Goal: Task Accomplishment & Management: Manage account settings

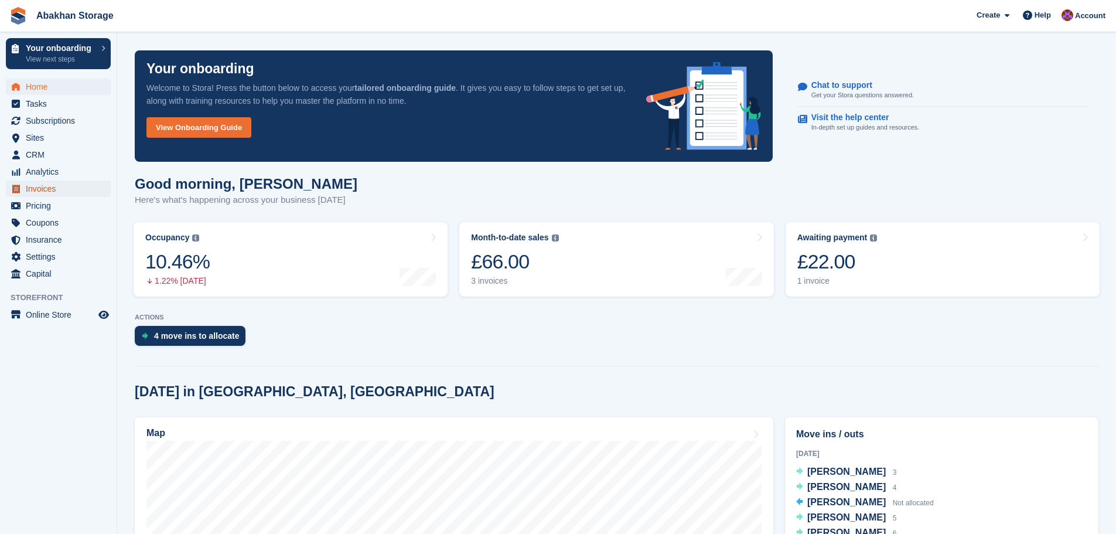
click at [70, 184] on span "Invoices" at bounding box center [61, 188] width 70 height 16
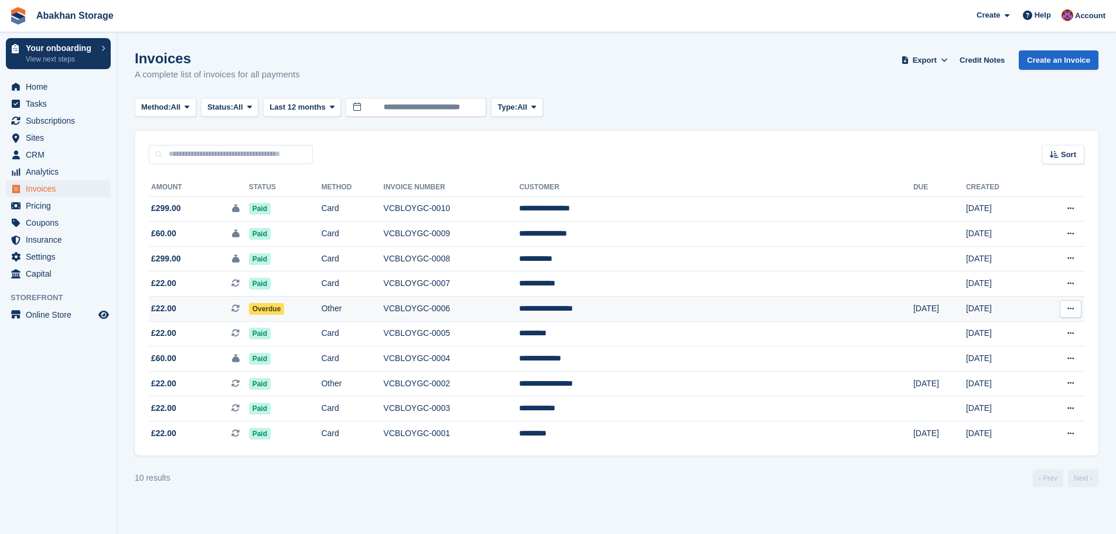
click at [322, 302] on td "Overdue" at bounding box center [285, 308] width 73 height 25
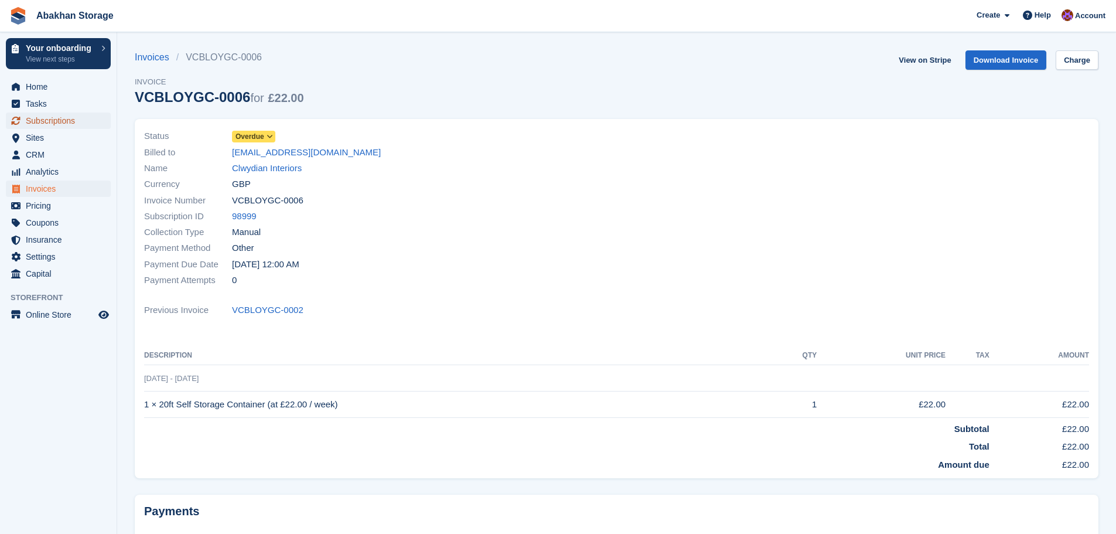
click at [39, 126] on span "Subscriptions" at bounding box center [61, 120] width 70 height 16
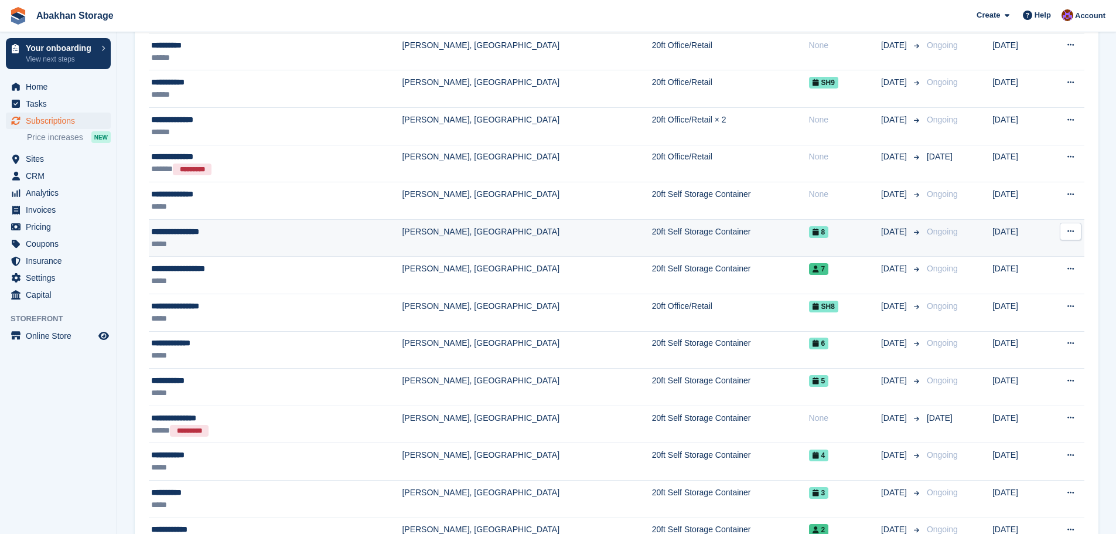
scroll to position [293, 0]
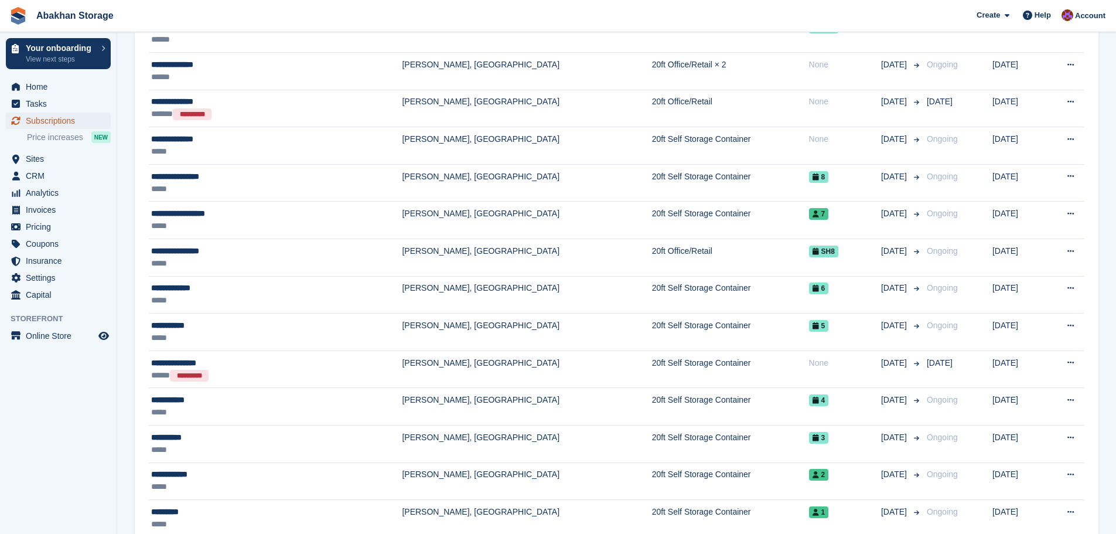
click at [45, 119] on span "Subscriptions" at bounding box center [61, 120] width 70 height 16
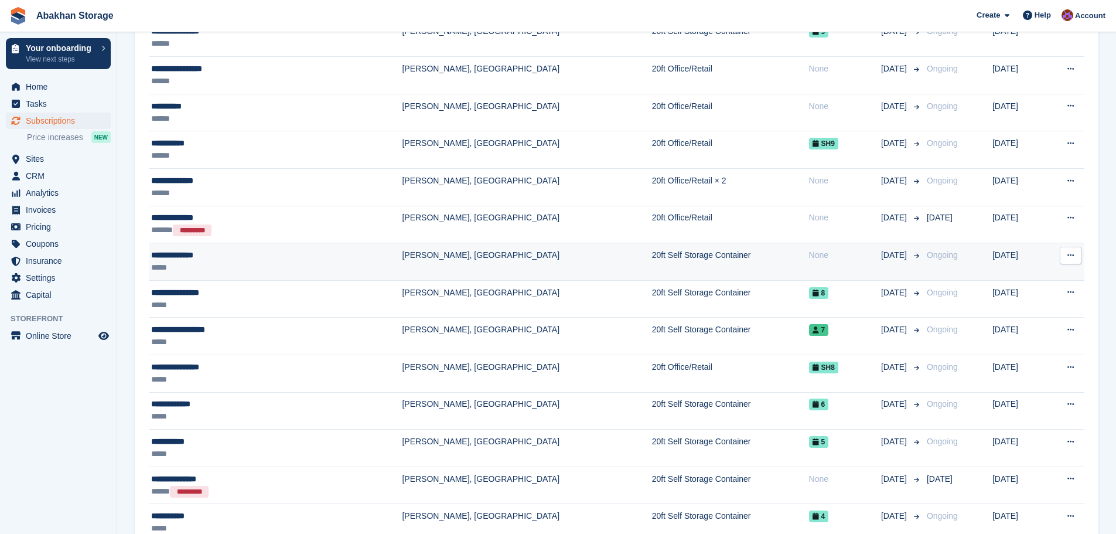
scroll to position [234, 0]
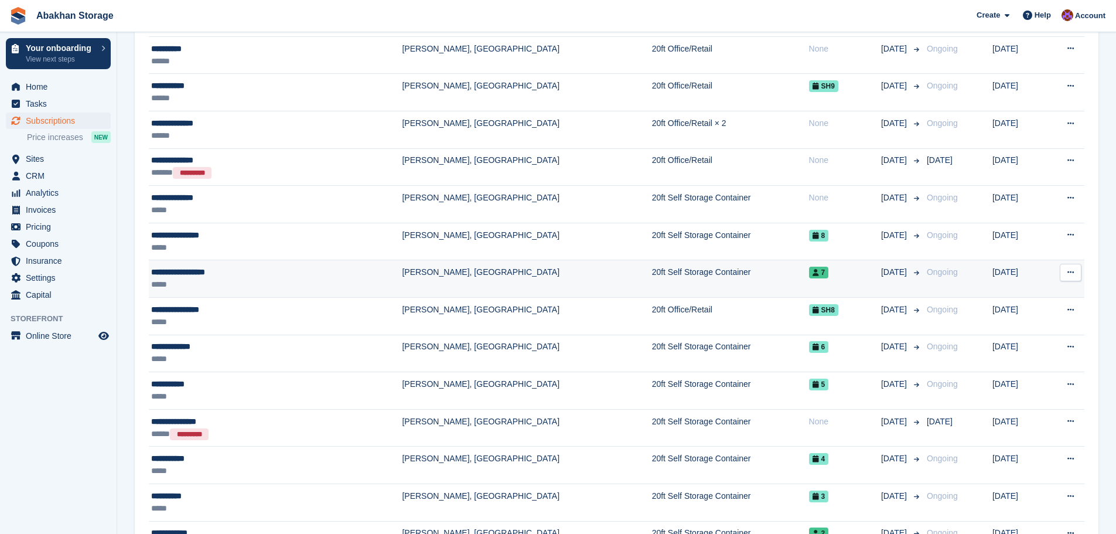
click at [402, 278] on td "[PERSON_NAME], [GEOGRAPHIC_DATA]" at bounding box center [526, 278] width 249 height 37
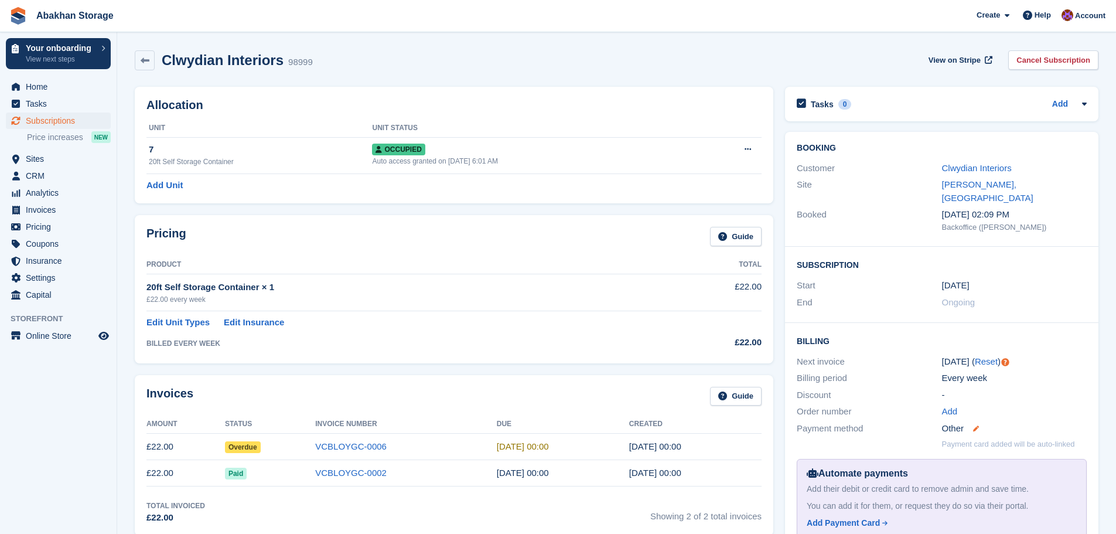
click at [976, 425] on icon at bounding box center [976, 428] width 6 height 6
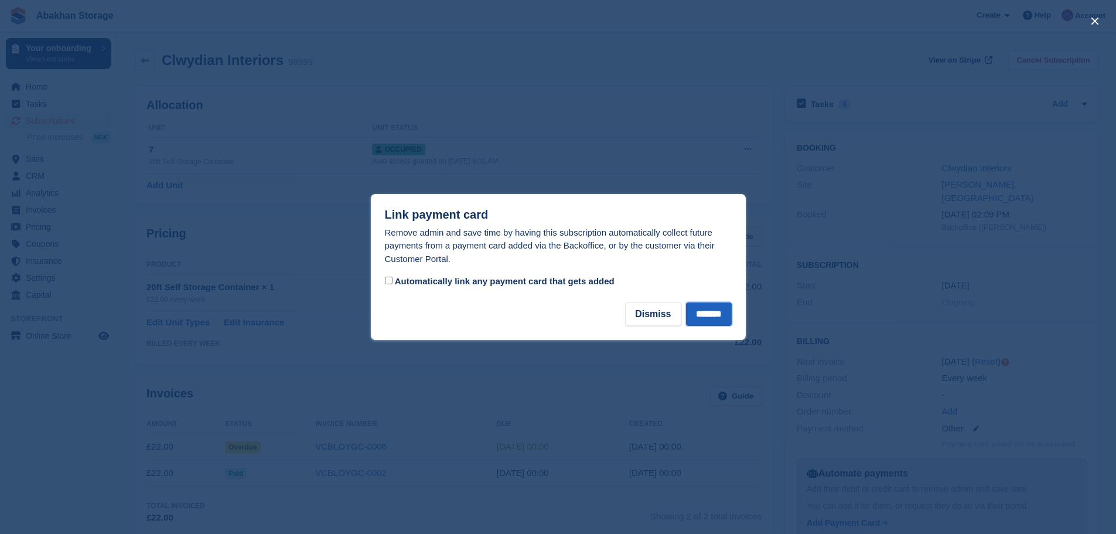
click at [707, 309] on input "*******" at bounding box center [709, 313] width 46 height 23
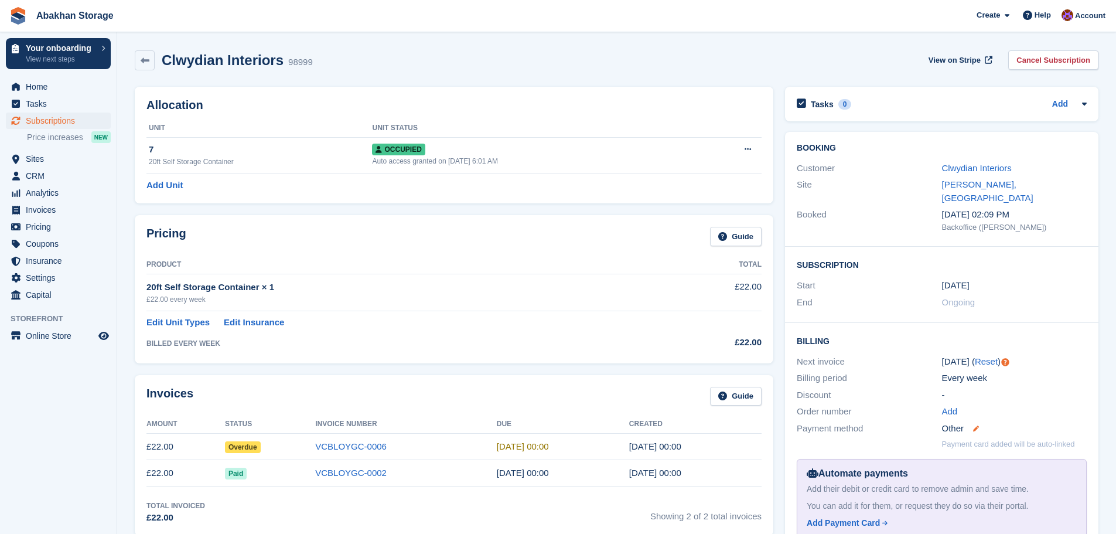
click at [976, 425] on icon at bounding box center [976, 428] width 6 height 6
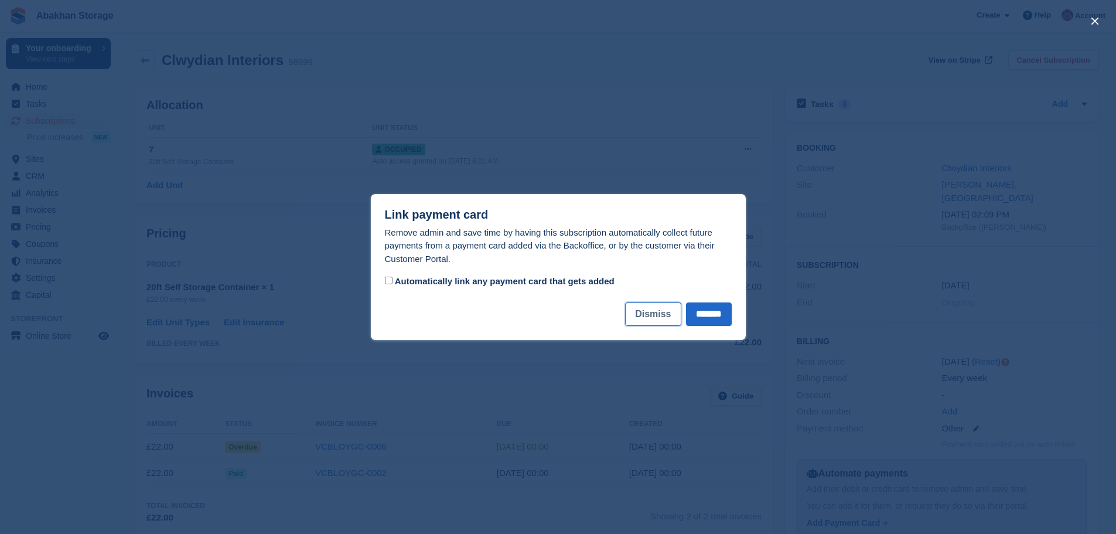
click at [657, 316] on button "Dismiss" at bounding box center [653, 313] width 56 height 23
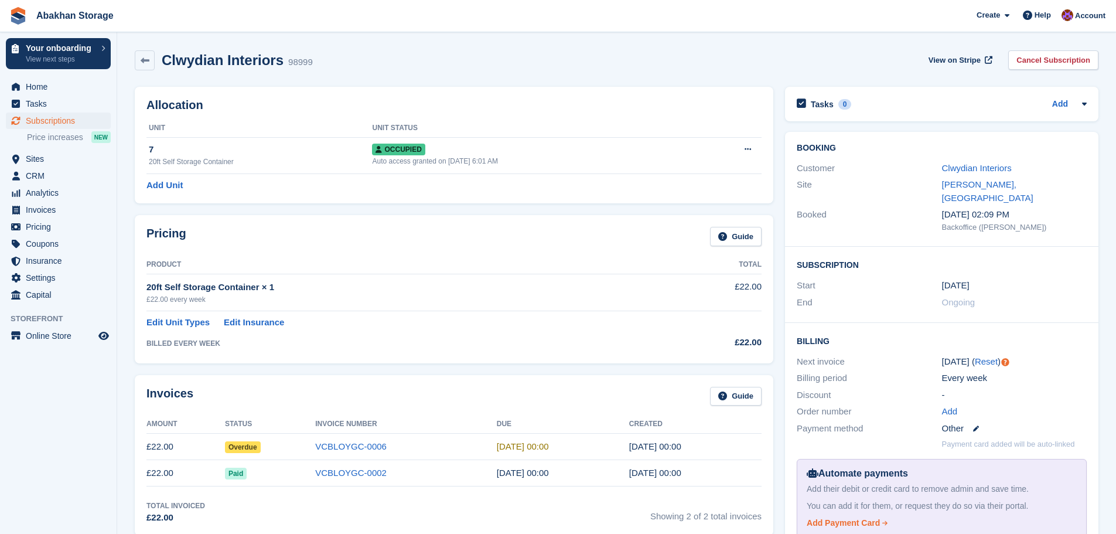
click at [867, 517] on div "Add Payment Card" at bounding box center [842, 523] width 73 height 12
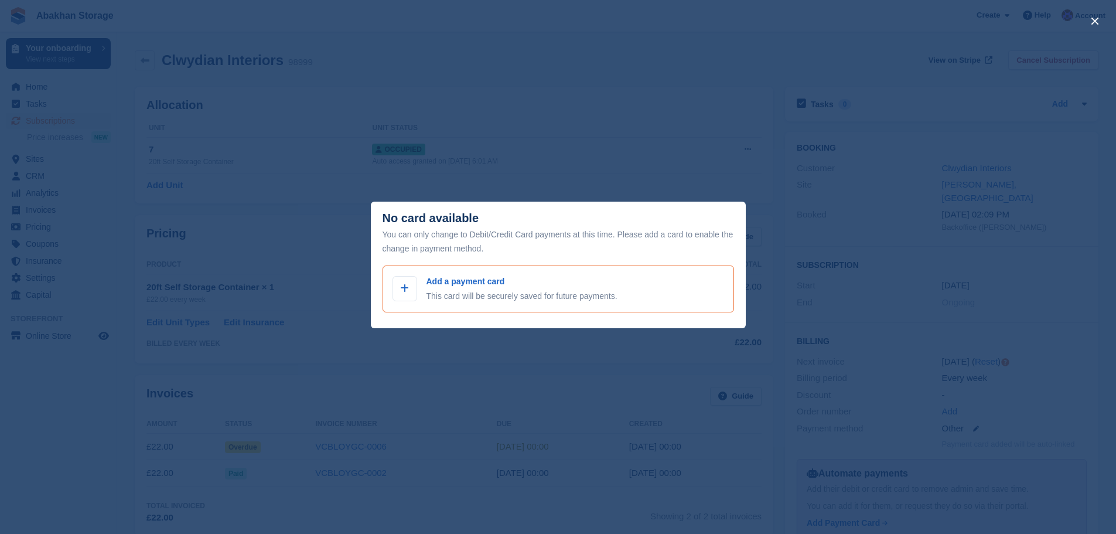
click at [425, 282] on div "Add a payment card This card will be securely saved for future payments." at bounding box center [557, 288] width 331 height 27
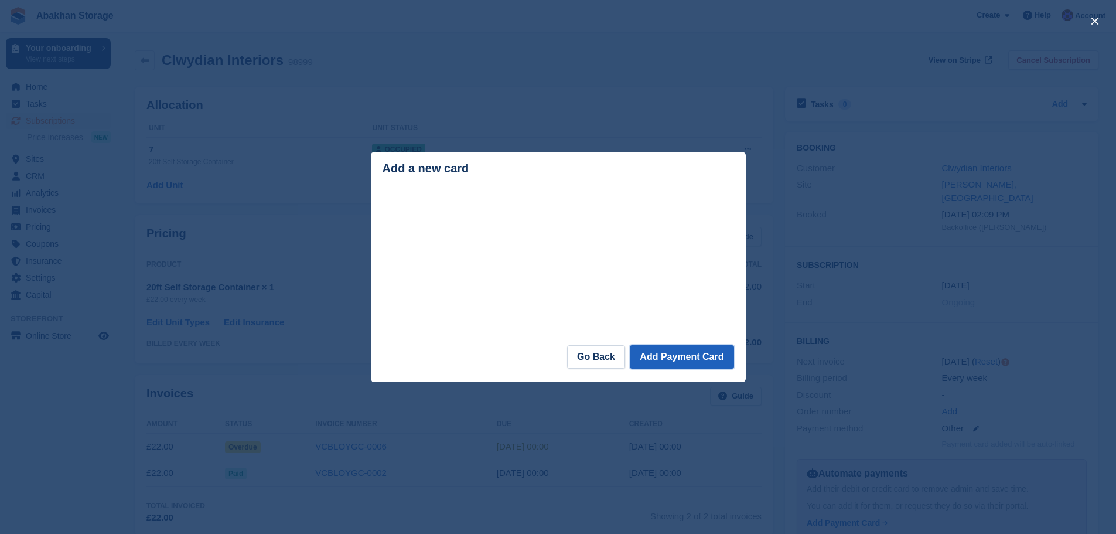
click at [658, 358] on button "Add Payment Card" at bounding box center [682, 356] width 104 height 23
